Goal: Task Accomplishment & Management: Manage account settings

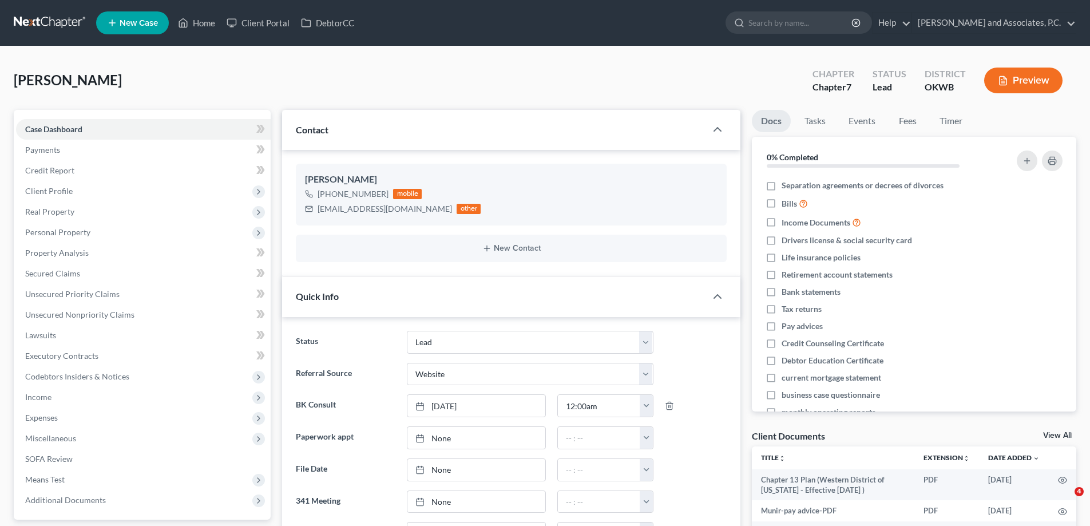
select select "8"
select select "3"
click at [210, 23] on link "Home" at bounding box center [196, 23] width 49 height 21
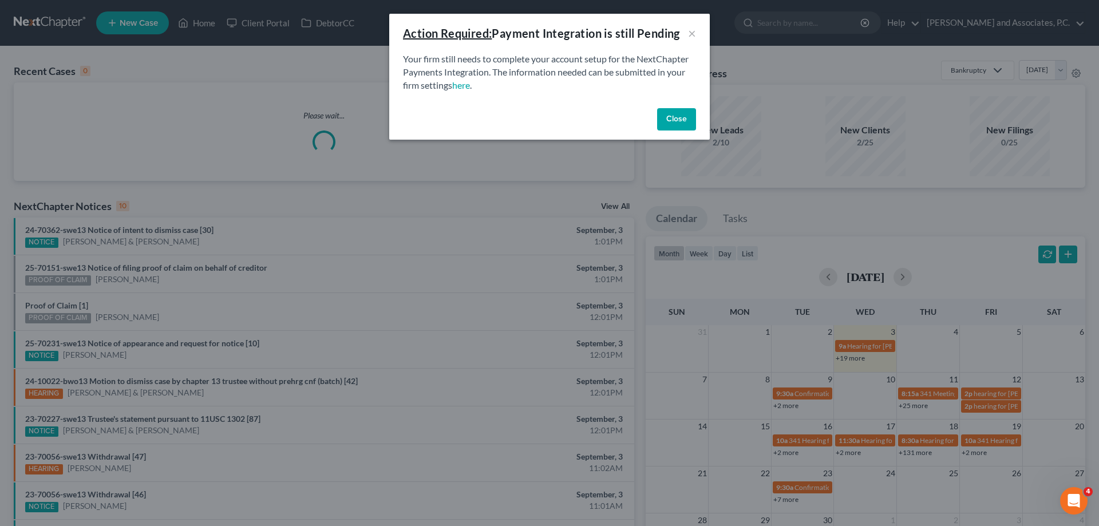
click at [672, 117] on button "Close" at bounding box center [676, 119] width 39 height 23
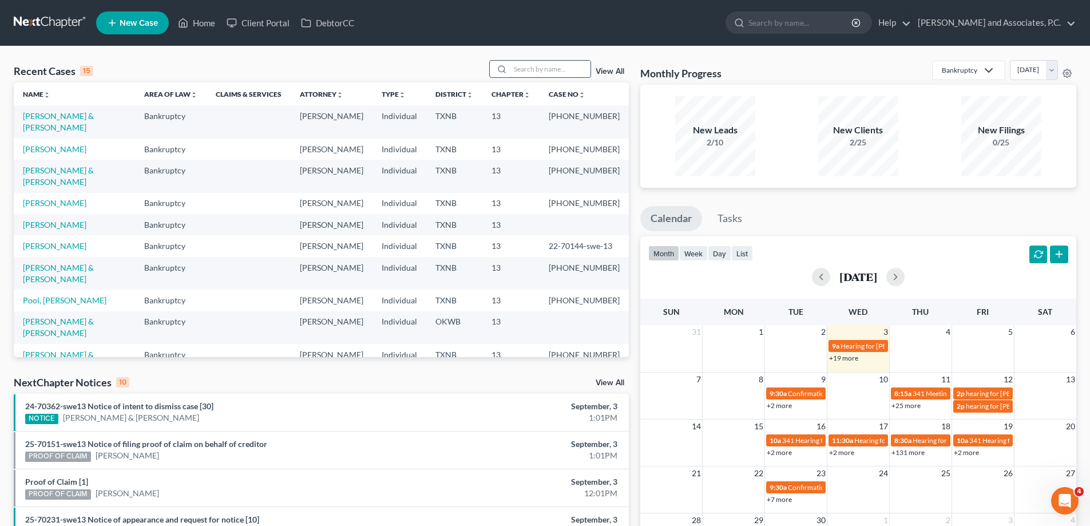
click at [527, 68] on input "search" at bounding box center [551, 69] width 80 height 17
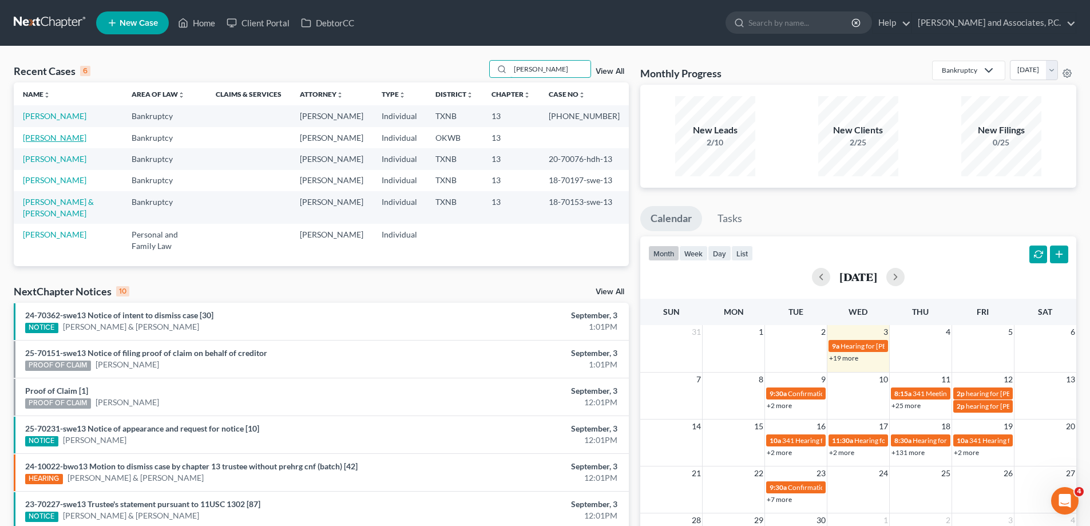
type input "[PERSON_NAME]"
click at [51, 136] on link "[PERSON_NAME]" at bounding box center [55, 138] width 64 height 10
select select "3"
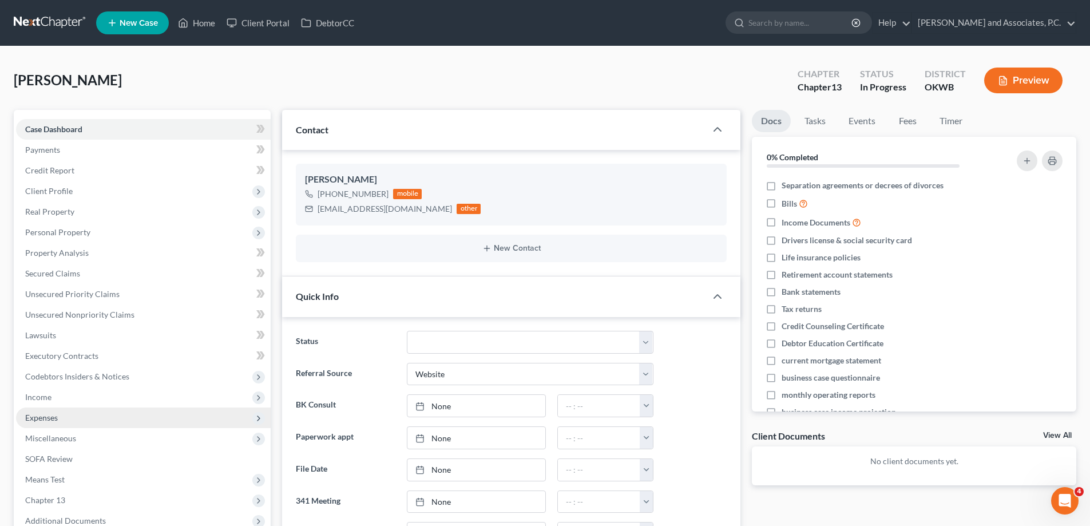
scroll to position [229, 0]
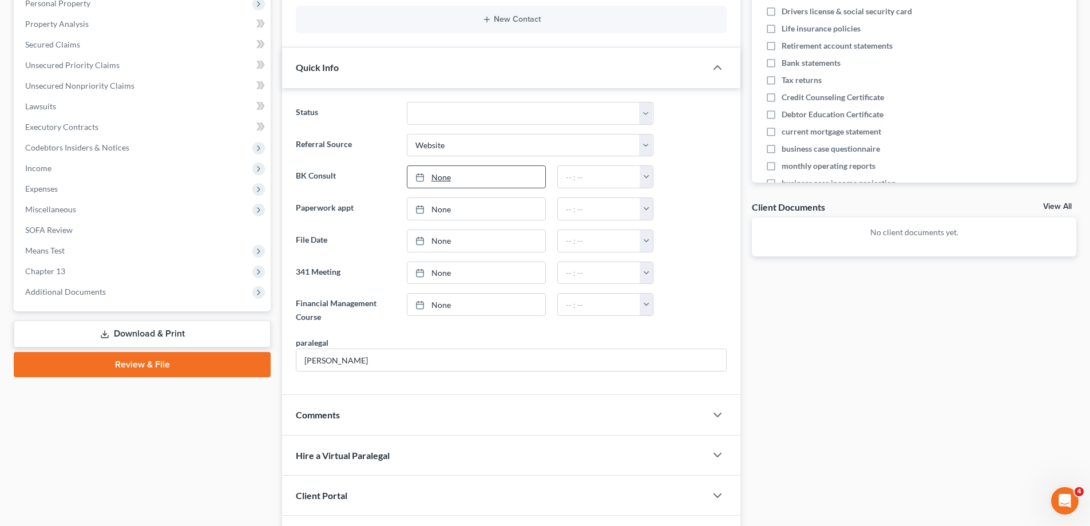
click at [440, 180] on link "None" at bounding box center [477, 177] width 138 height 22
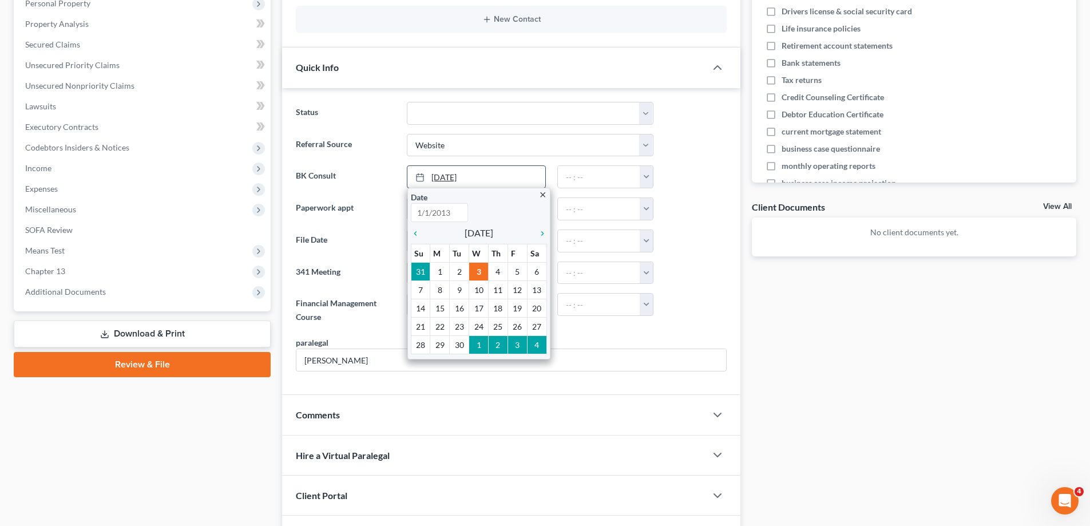
type input "[DATE]"
click at [413, 232] on icon "chevron_left" at bounding box center [418, 233] width 15 height 9
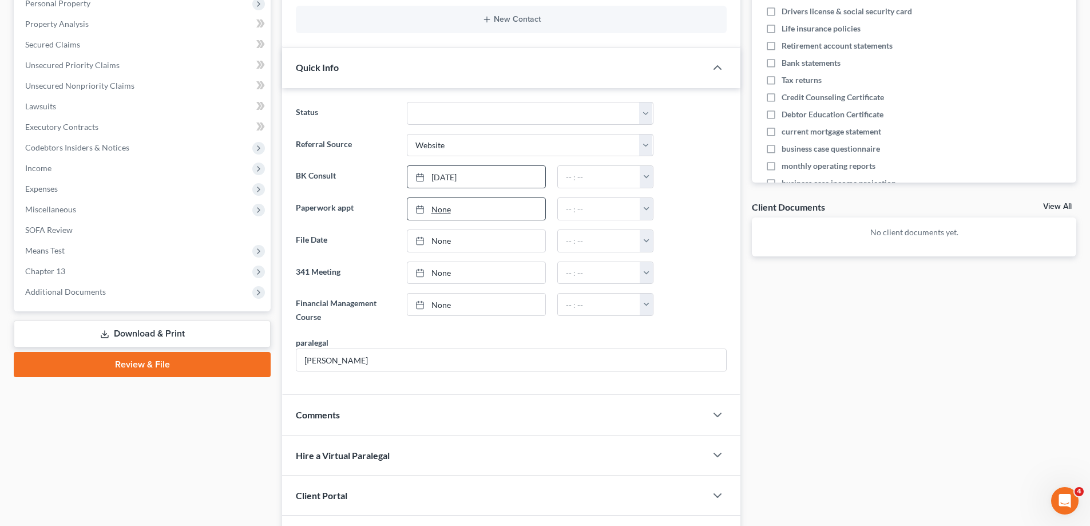
click at [438, 212] on link "None" at bounding box center [477, 209] width 138 height 22
type input "[DATE]"
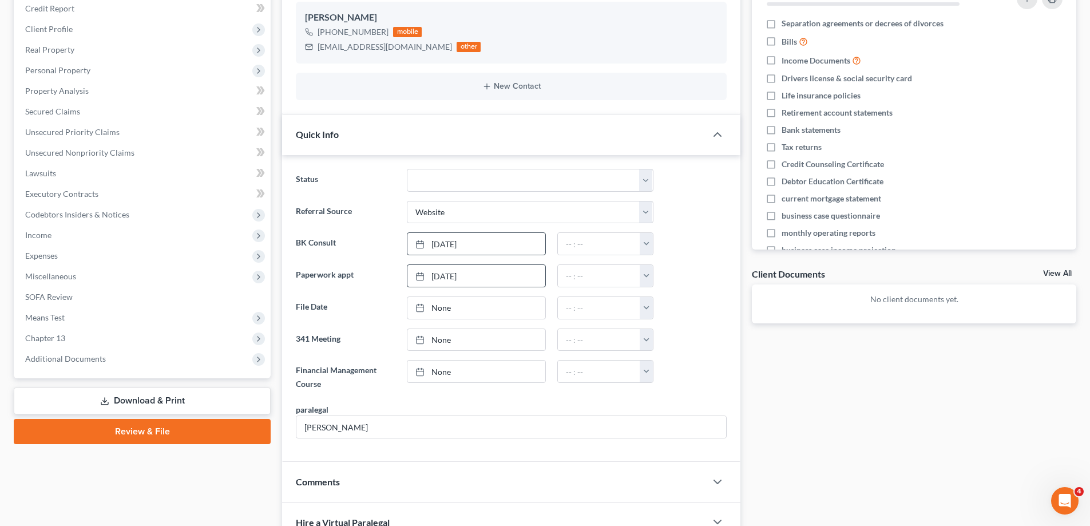
scroll to position [172, 0]
